Goal: Task Accomplishment & Management: Manage account settings

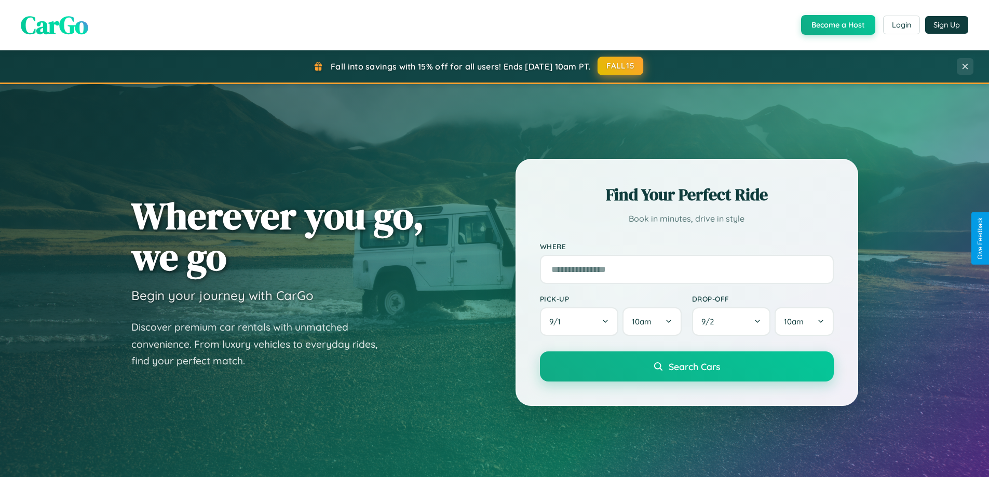
click at [621, 66] on button "FALL15" at bounding box center [620, 66] width 46 height 19
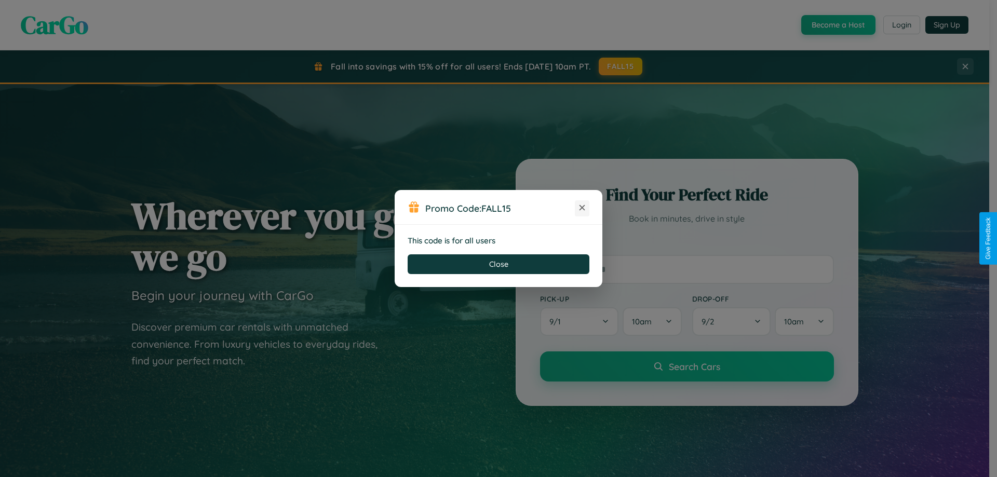
click at [582, 208] on icon at bounding box center [582, 207] width 10 height 10
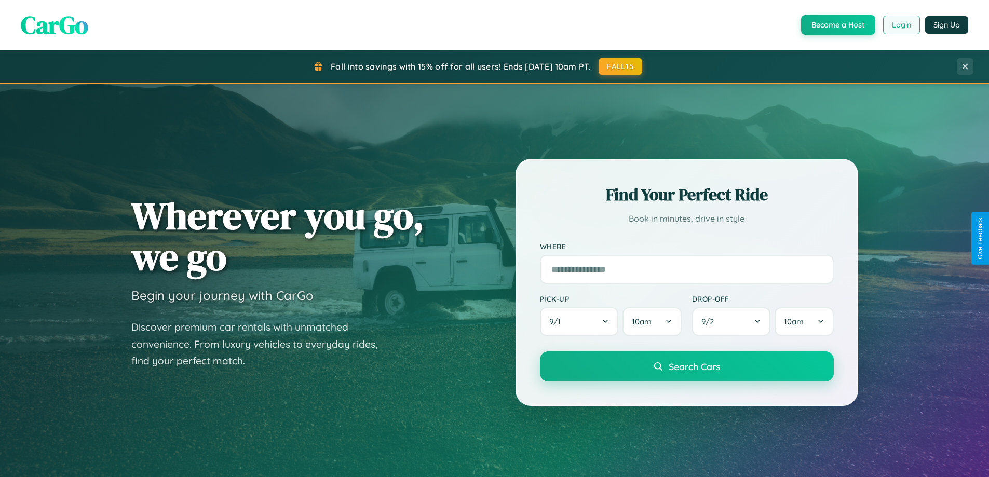
click at [901, 25] on button "Login" at bounding box center [901, 25] width 37 height 19
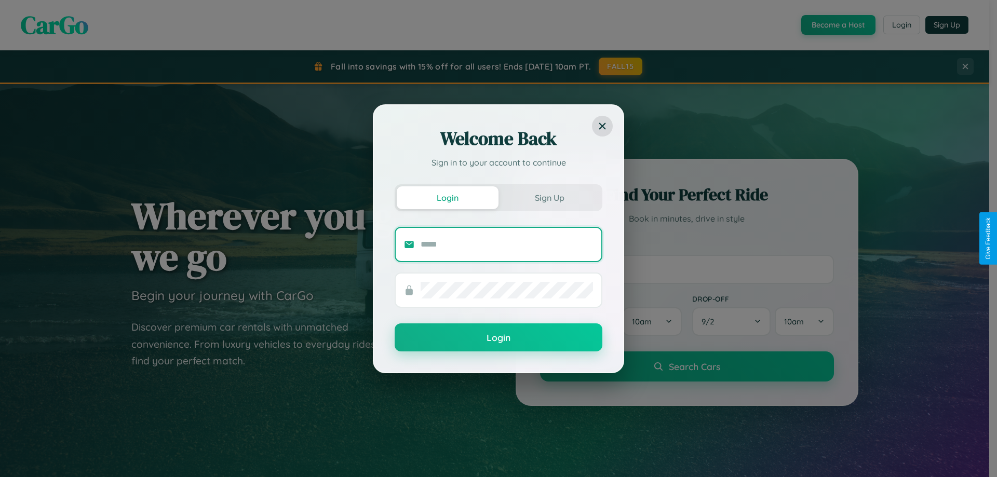
click at [507, 244] on input "text" at bounding box center [506, 244] width 172 height 17
type input "**********"
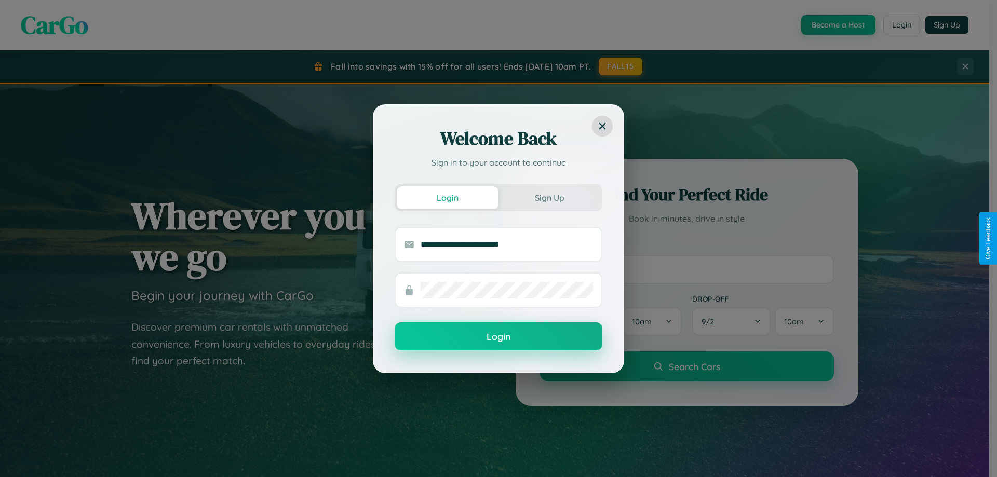
click at [498, 337] on button "Login" at bounding box center [498, 336] width 208 height 28
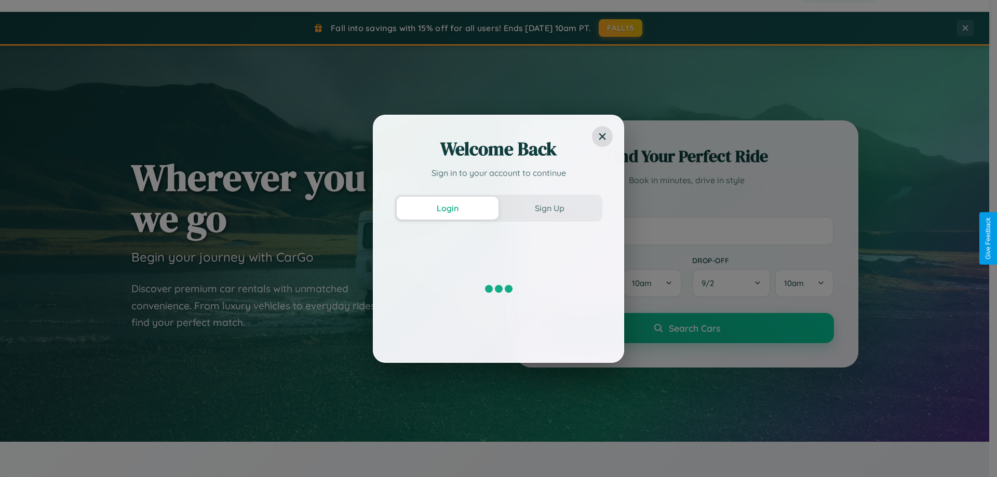
scroll to position [447, 0]
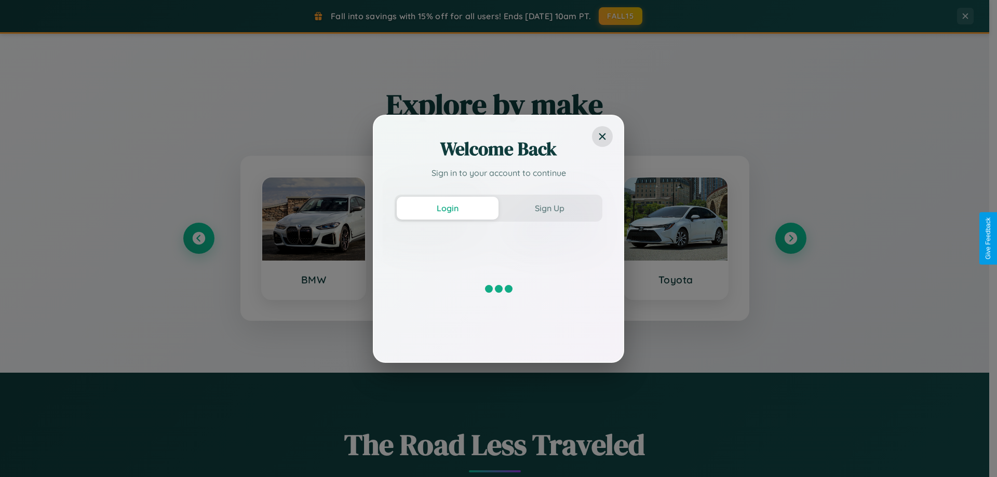
click at [790, 238] on div "Welcome Back Sign in to your account to continue Login Sign Up" at bounding box center [498, 238] width 997 height 477
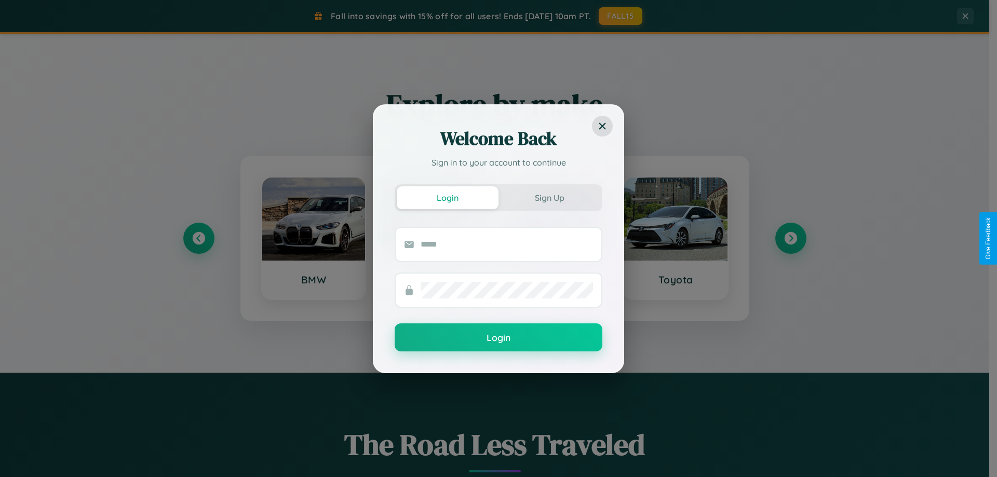
click at [790, 238] on div "Welcome Back Sign in to your account to continue Login Sign Up Login" at bounding box center [498, 238] width 997 height 477
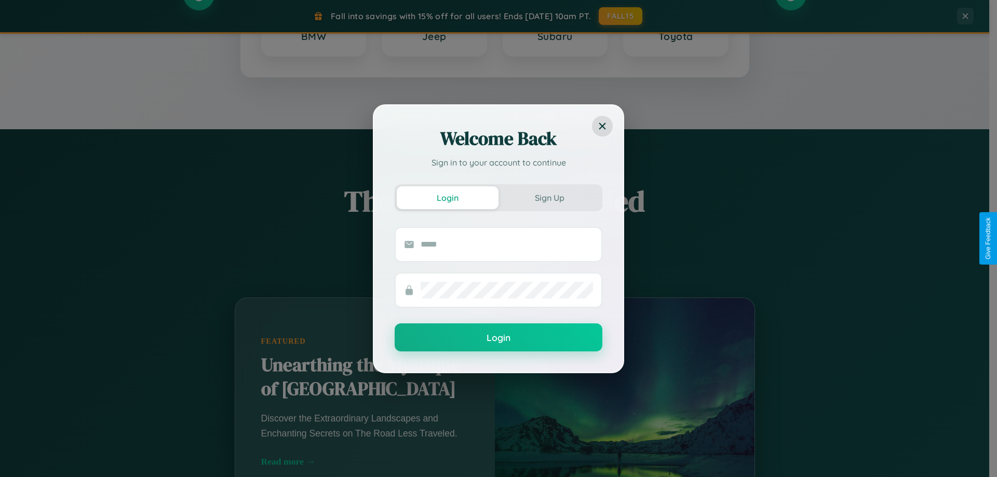
scroll to position [1668, 0]
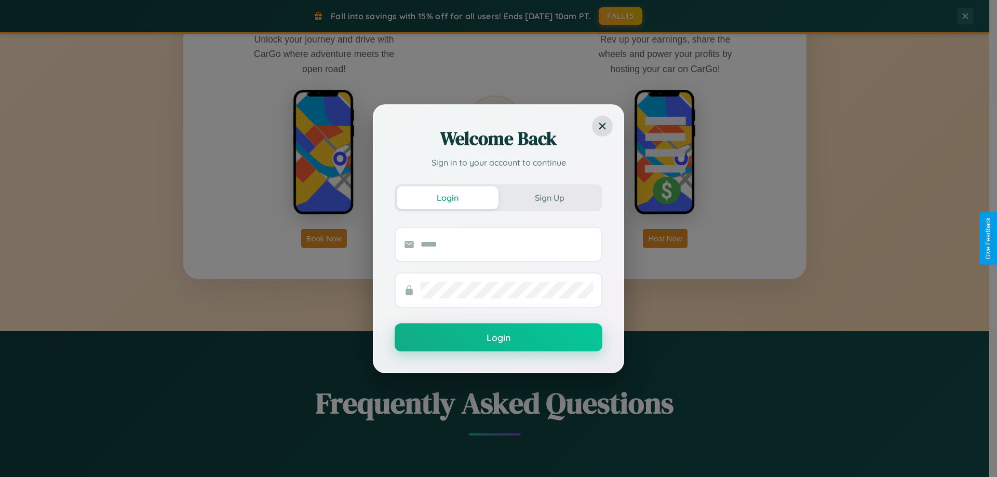
click at [324, 238] on div "Welcome Back Sign in to your account to continue Login Sign Up Login" at bounding box center [498, 238] width 997 height 477
